Goal: Find specific page/section: Find specific page/section

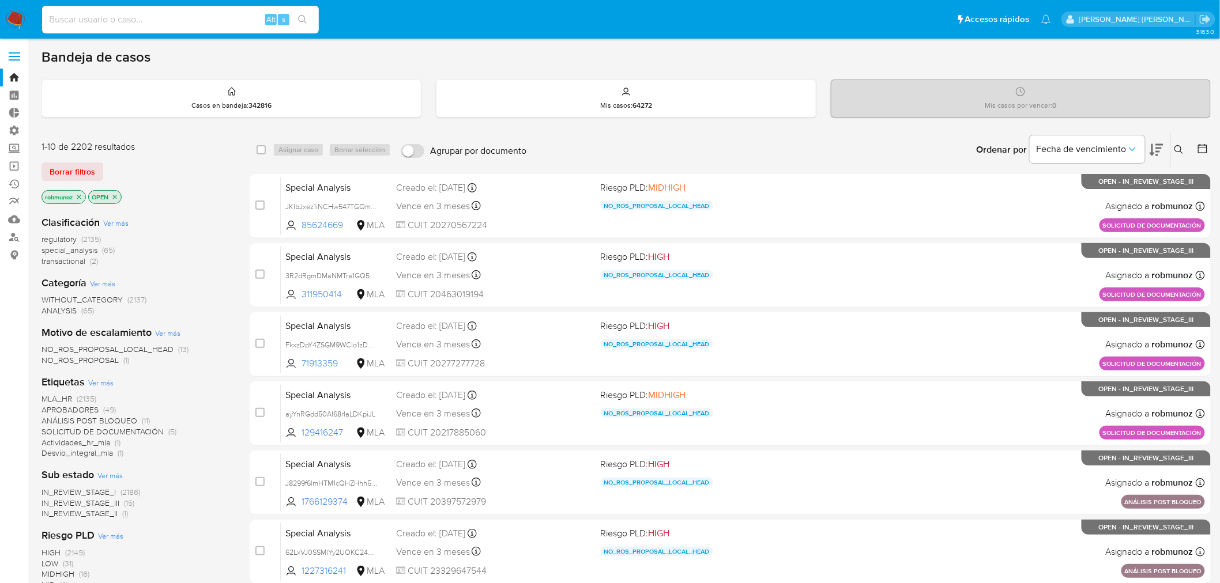
click at [208, 18] on input at bounding box center [180, 19] width 277 height 15
paste input "2535470862"
type input "2535470862"
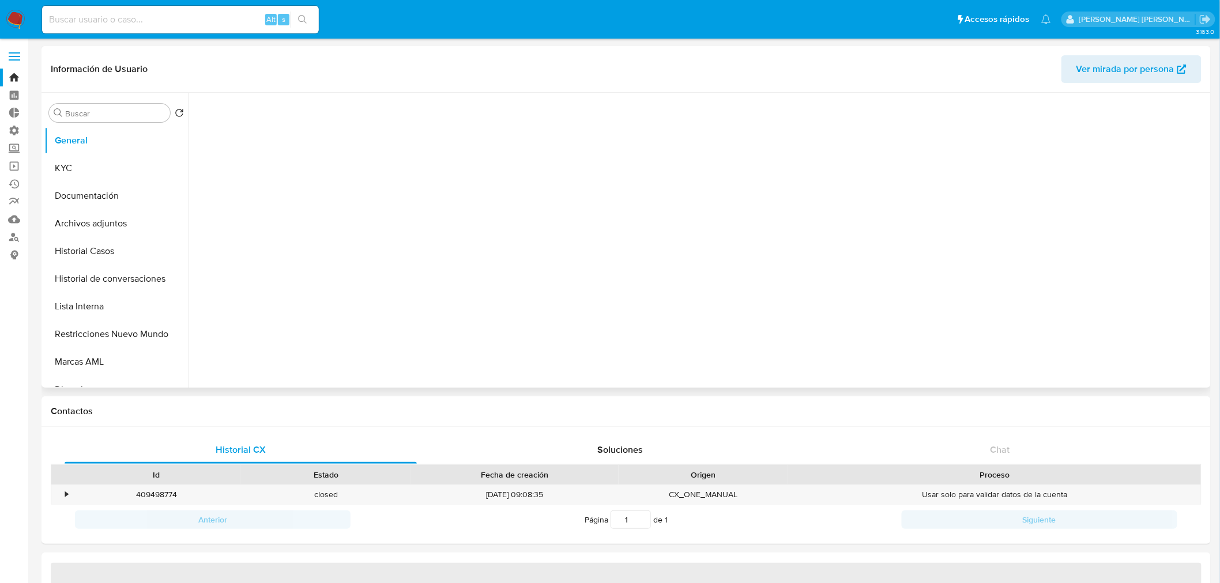
select select "10"
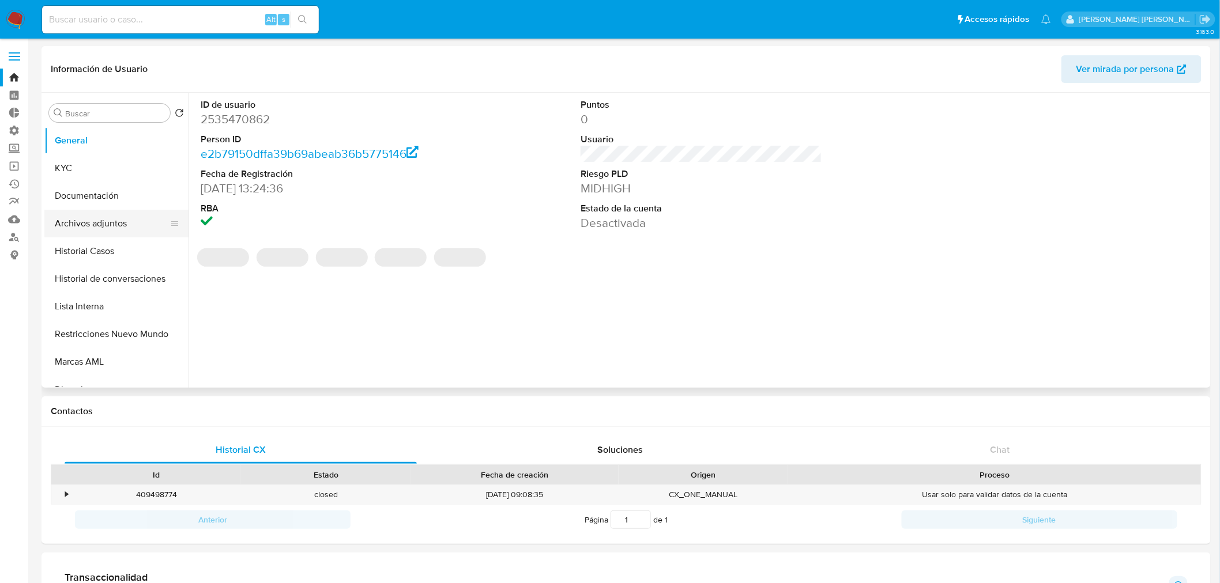
click at [91, 222] on button "Archivos adjuntos" at bounding box center [111, 224] width 135 height 28
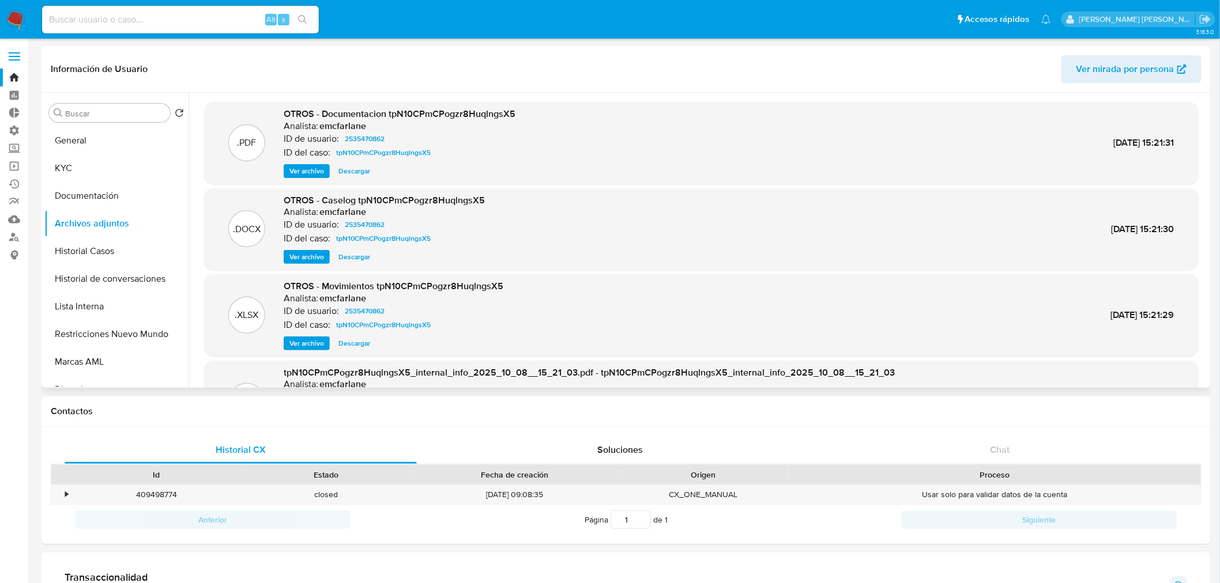
click at [315, 172] on span "Ver archivo" at bounding box center [306, 171] width 35 height 12
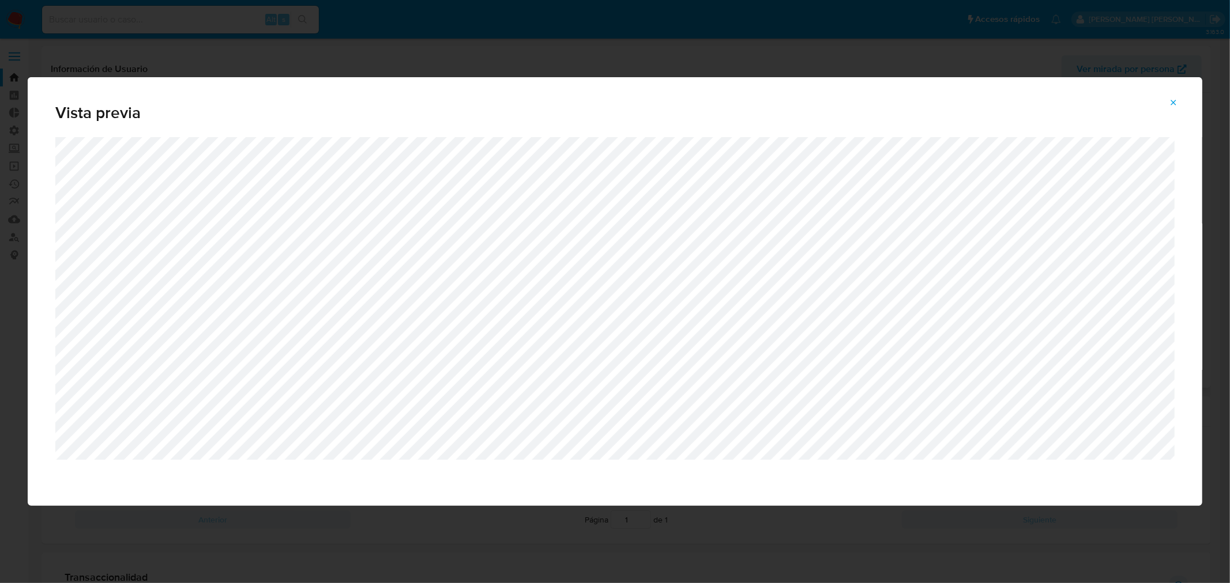
drag, startPoint x: 1171, startPoint y: 110, endPoint x: 1113, endPoint y: 112, distance: 58.3
click at [1170, 110] on span "Attachment preview" at bounding box center [1172, 103] width 9 height 16
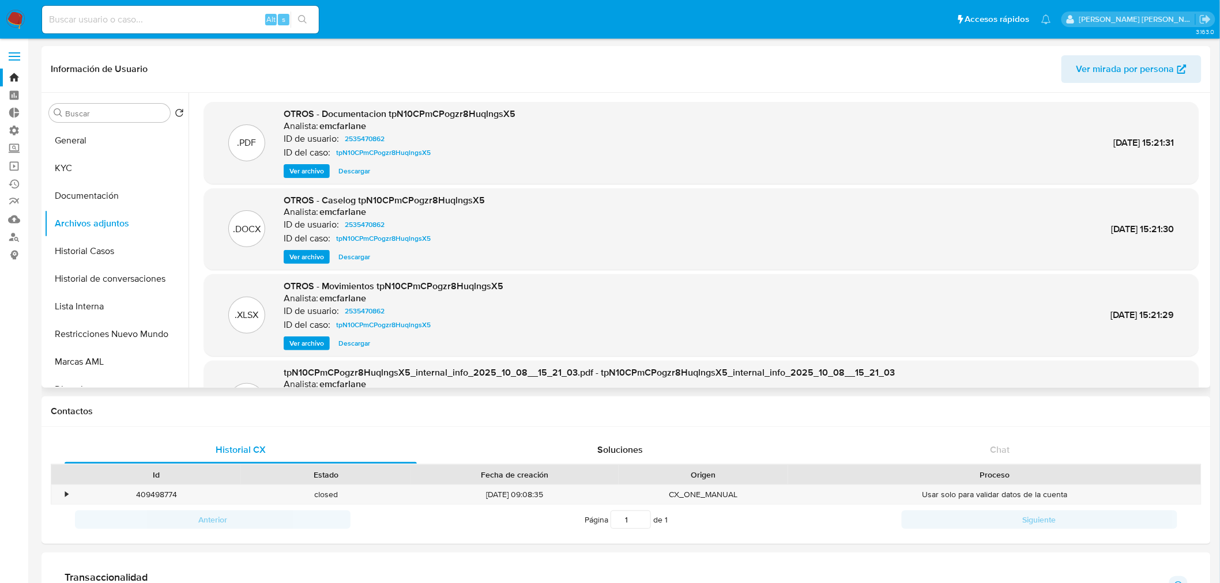
click at [319, 252] on span "Ver archivo" at bounding box center [306, 257] width 35 height 12
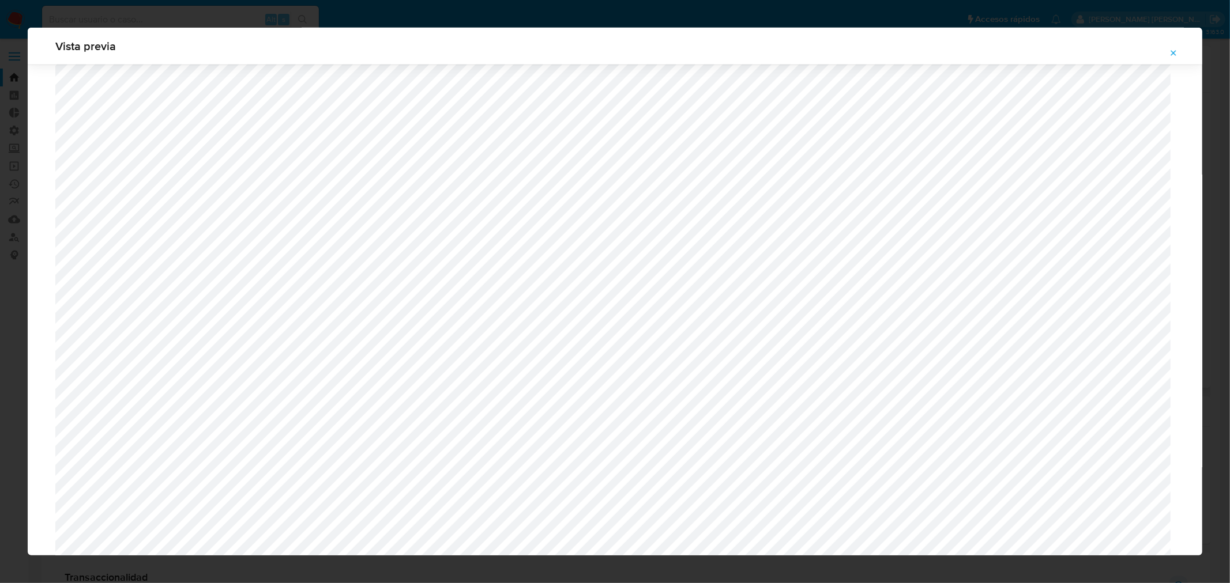
scroll to position [1001, 0]
click at [1168, 55] on button "Attachment preview" at bounding box center [1172, 53] width 25 height 18
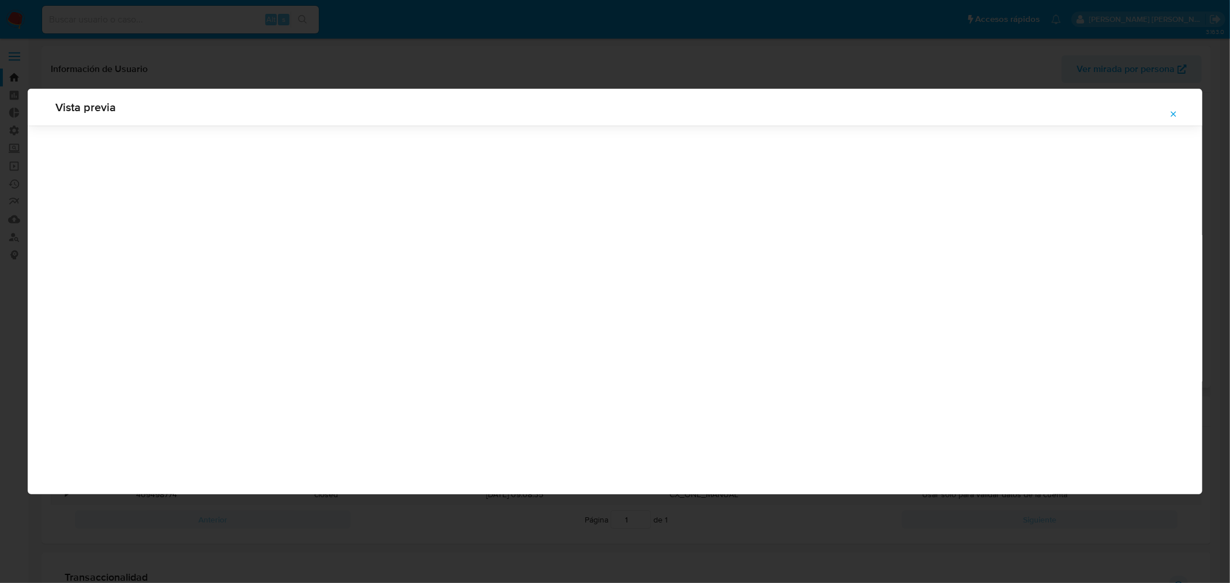
scroll to position [0, 0]
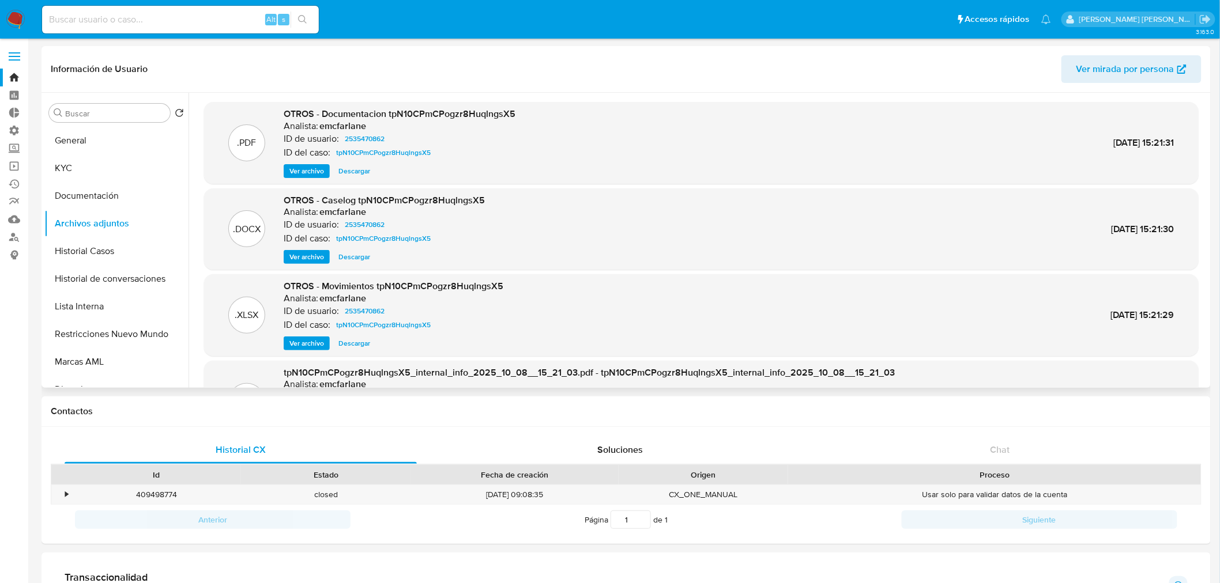
click at [194, 18] on input at bounding box center [180, 19] width 277 height 15
paste input "QUINTANALEONARDO20210816002915"
type input "QUINTANALEONARDO20210816002915"
